Goal: Contribute content: Contribute content

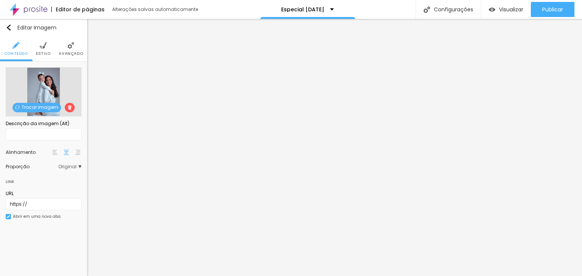
click at [50, 107] on span "Trocar imagem" at bounding box center [36, 107] width 48 height 9
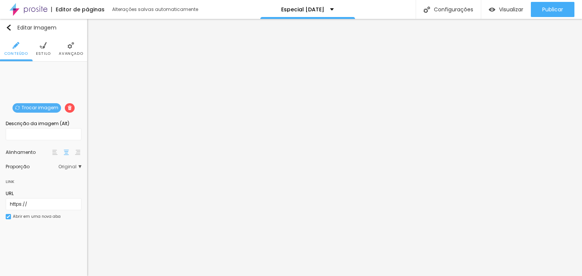
click at [75, 168] on span "Original" at bounding box center [69, 167] width 23 height 5
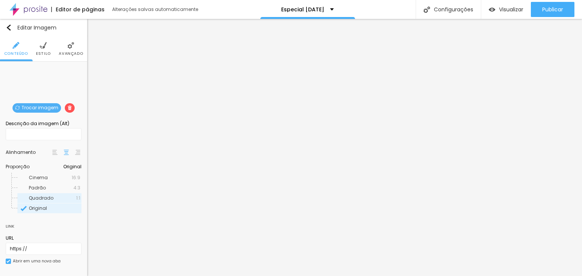
click at [58, 195] on div "Quadrado 1:1" at bounding box center [49, 198] width 64 height 10
click at [47, 208] on span "Original" at bounding box center [54, 208] width 51 height 5
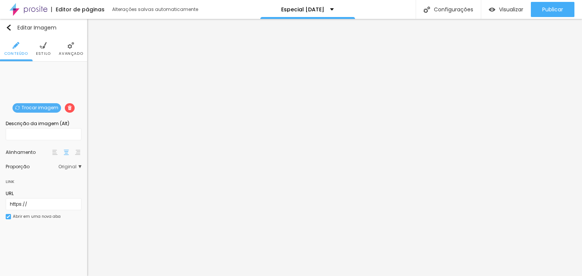
click at [30, 108] on span "Trocar imagem" at bounding box center [36, 107] width 48 height 9
click at [47, 105] on span "Trocar imagem" at bounding box center [36, 107] width 48 height 9
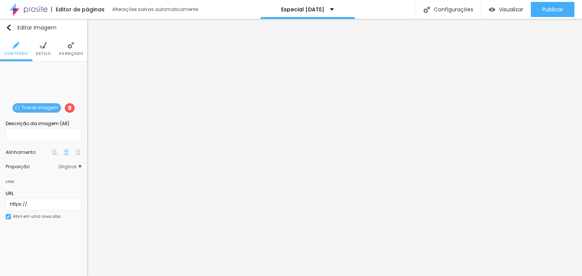
click at [48, 111] on span "Trocar imagem" at bounding box center [36, 107] width 48 height 9
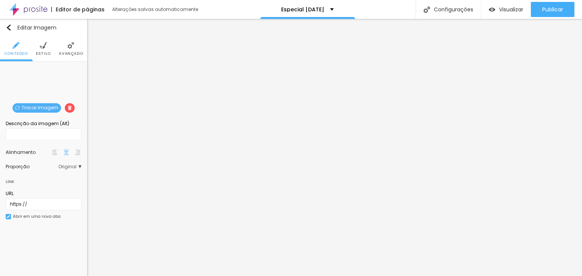
click at [30, 109] on span "Trocar imagem" at bounding box center [36, 107] width 48 height 9
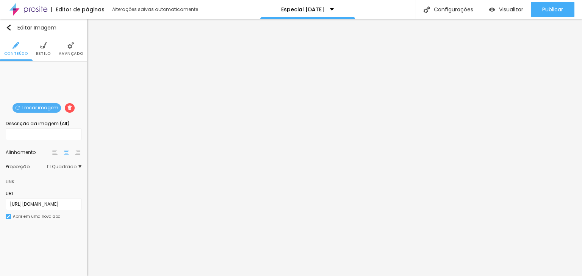
click at [33, 110] on span "Trocar imagem" at bounding box center [36, 107] width 48 height 9
click at [74, 166] on span "1:1 Quadrado" at bounding box center [64, 167] width 35 height 5
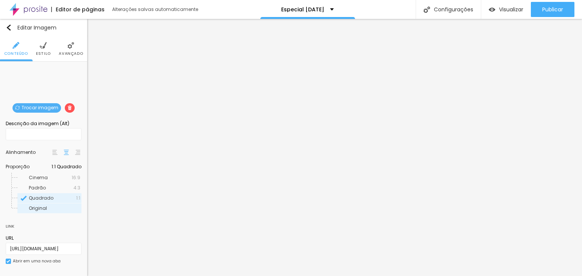
click at [68, 209] on span "Original" at bounding box center [54, 208] width 51 height 5
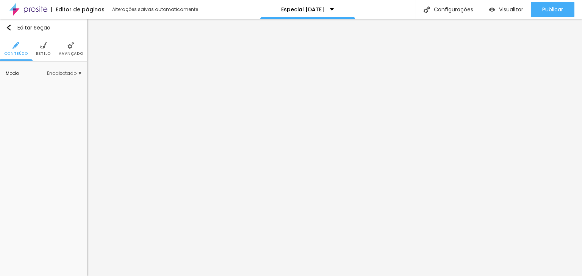
click at [41, 50] on li "Estilo" at bounding box center [43, 48] width 15 height 25
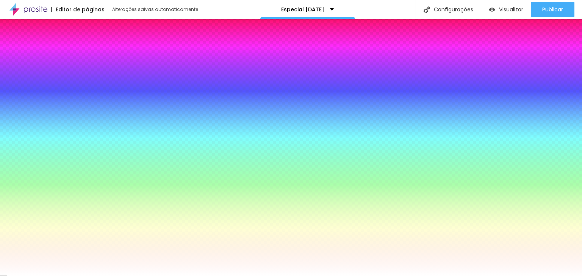
click at [48, 110] on span "Trocar imagem" at bounding box center [36, 107] width 48 height 9
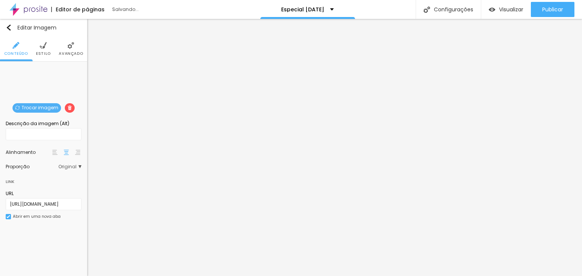
click at [25, 110] on span "Trocar imagem" at bounding box center [36, 107] width 48 height 9
click at [42, 111] on span "Trocar imagem" at bounding box center [36, 107] width 48 height 9
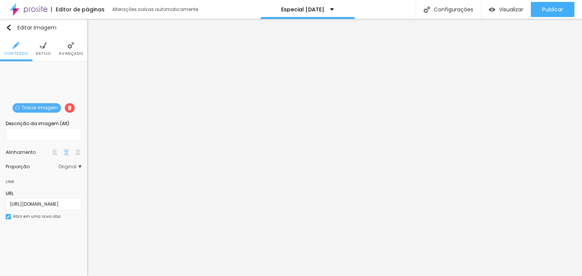
click at [45, 107] on span "Trocar imagem" at bounding box center [36, 107] width 48 height 9
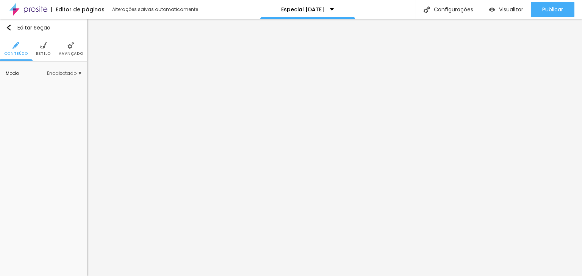
click at [42, 52] on span "Estilo" at bounding box center [43, 54] width 15 height 4
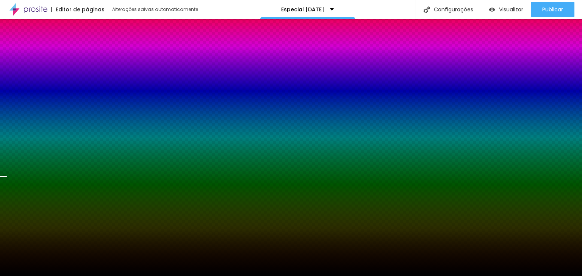
click at [45, 105] on span "Trocar imagem" at bounding box center [36, 107] width 48 height 9
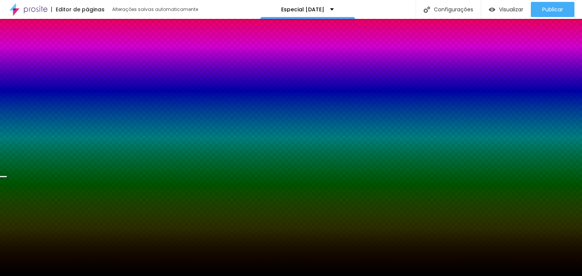
click at [47, 107] on span "Trocar imagem" at bounding box center [36, 107] width 48 height 9
click at [76, 48] on li "Avançado" at bounding box center [71, 48] width 24 height 25
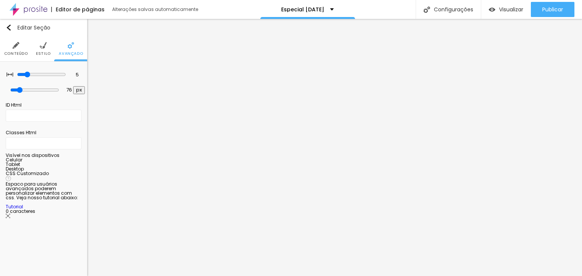
click at [41, 47] on img at bounding box center [43, 45] width 7 height 7
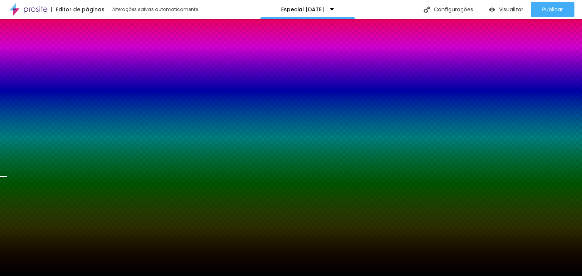
click at [48, 109] on span "Trocar imagem" at bounding box center [36, 107] width 48 height 9
click at [42, 106] on span "Trocar imagem" at bounding box center [36, 107] width 48 height 9
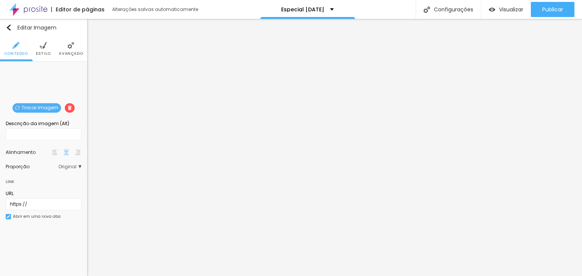
click at [49, 109] on span "Trocar imagem" at bounding box center [36, 107] width 48 height 9
click at [52, 112] on span "Trocar imagem" at bounding box center [36, 107] width 48 height 9
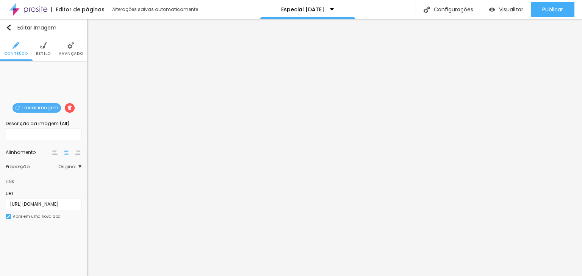
click at [80, 167] on span "Original" at bounding box center [69, 167] width 23 height 5
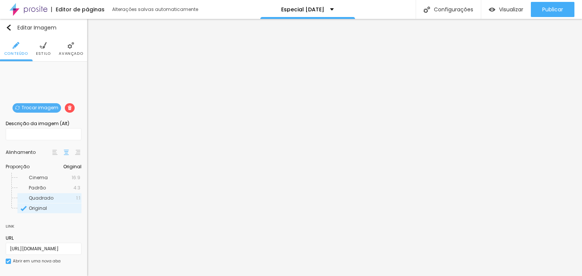
click at [49, 196] on span "Quadrado" at bounding box center [41, 198] width 25 height 6
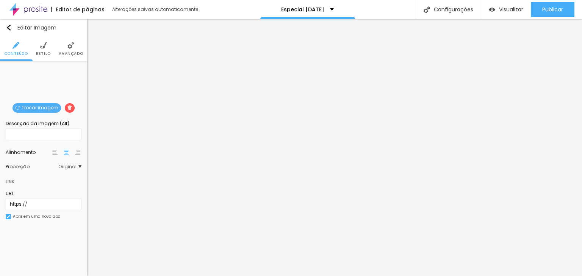
click at [42, 109] on span "Trocar imagem" at bounding box center [36, 107] width 48 height 9
